Goal: Find specific page/section: Find specific page/section

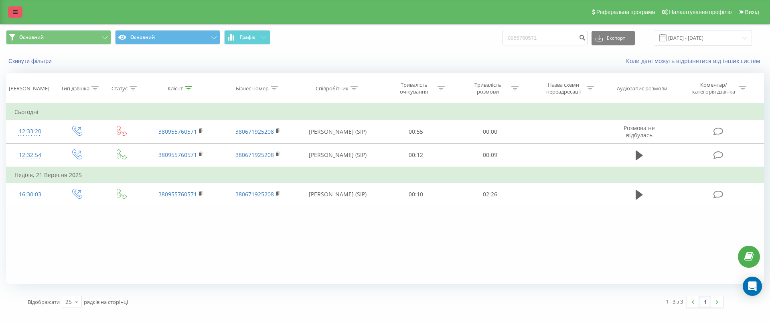
click at [18, 13] on link at bounding box center [15, 11] width 14 height 11
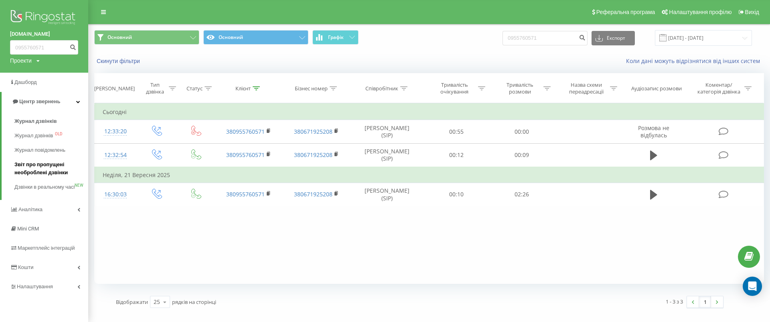
click at [61, 174] on span "Звіт про пропущені необроблені дзвінки" at bounding box center [49, 168] width 70 height 16
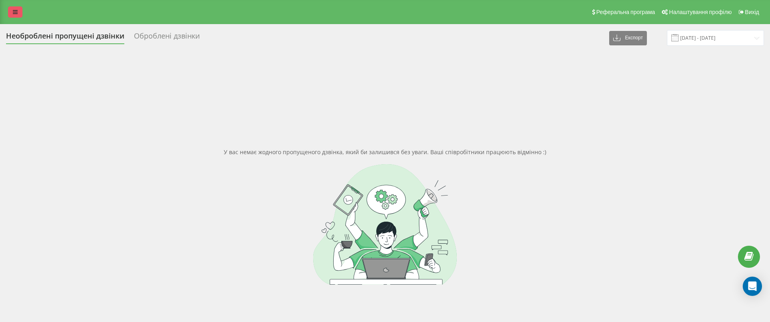
click at [13, 11] on icon at bounding box center [15, 12] width 5 height 6
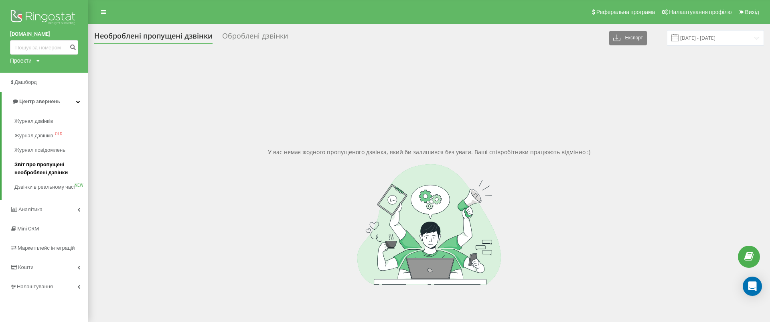
click at [57, 166] on span "Звіт про пропущені необроблені дзвінки" at bounding box center [49, 168] width 70 height 16
